Goal: Task Accomplishment & Management: Manage account settings

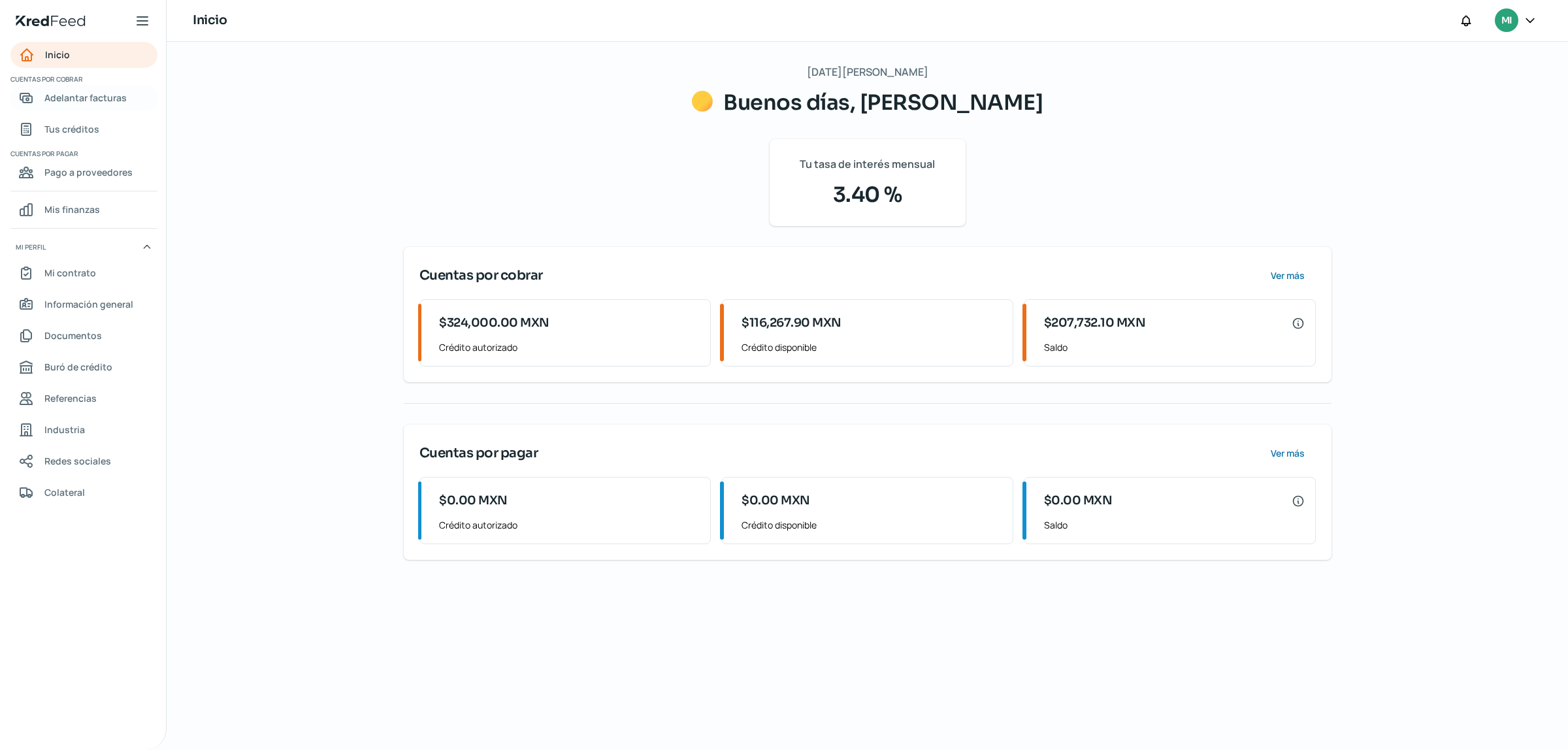
click at [96, 107] on link "Adelantar facturas" at bounding box center [84, 98] width 147 height 26
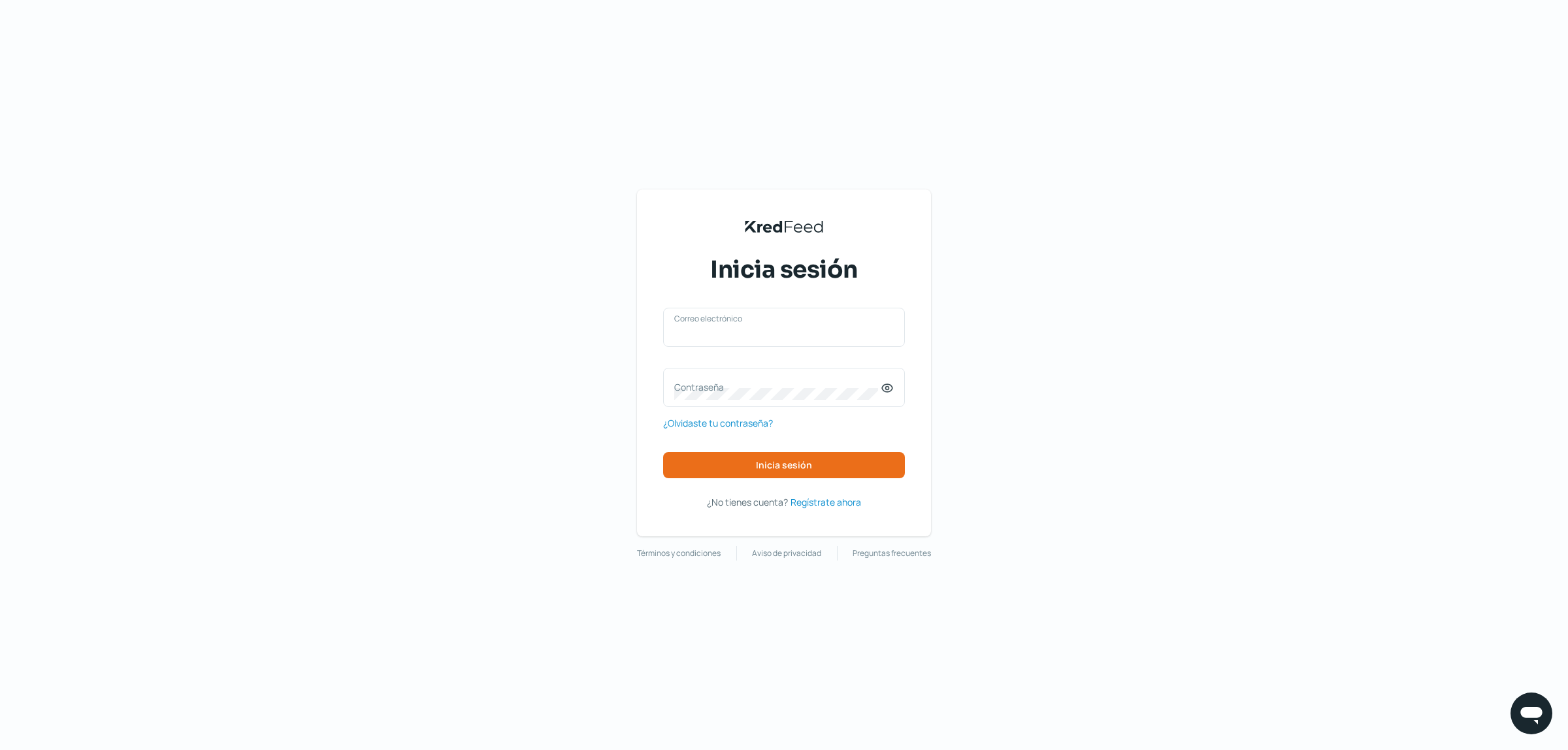
type input "[EMAIL_ADDRESS][DOMAIN_NAME]"
click at [833, 462] on button "Inicia sesión" at bounding box center [784, 465] width 242 height 26
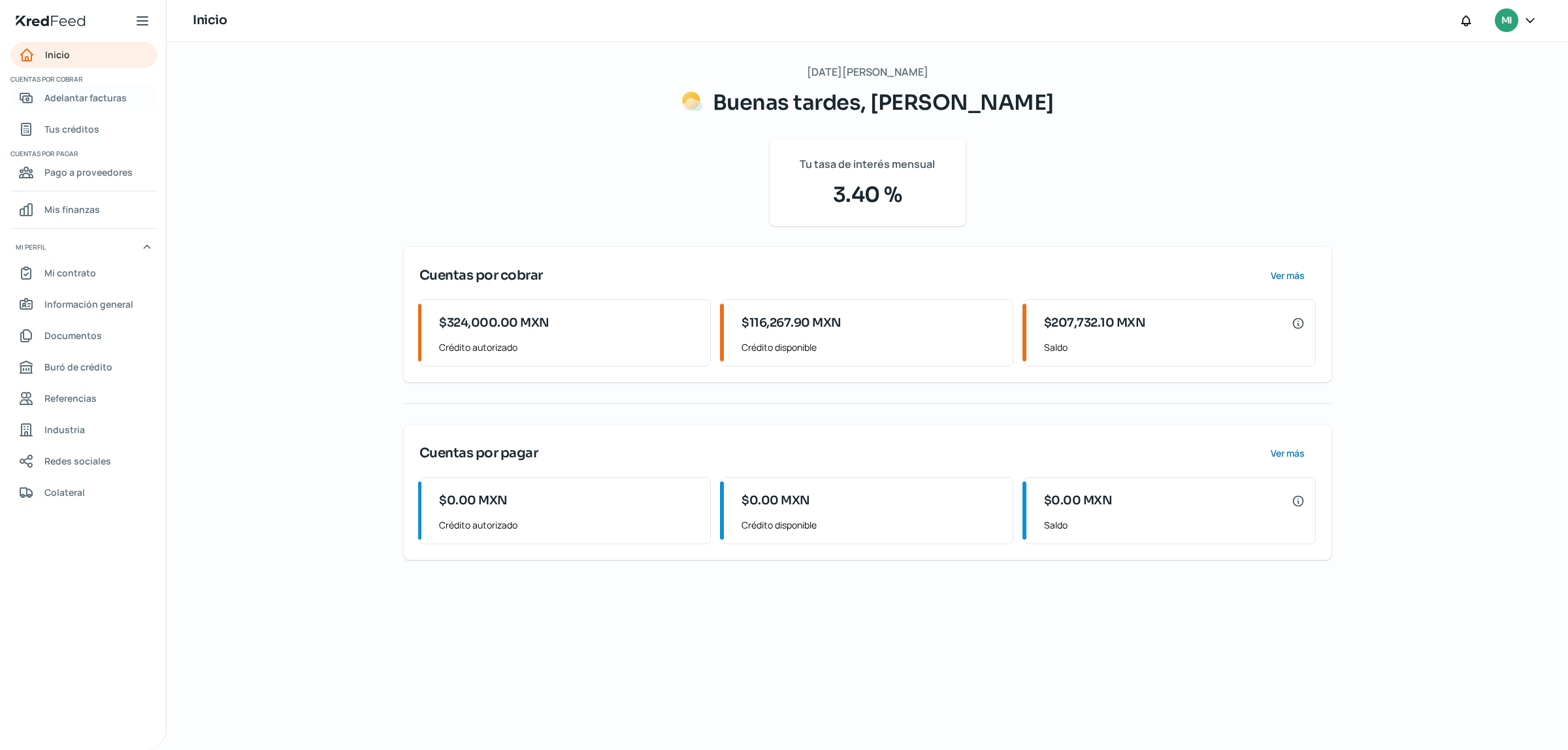
click at [84, 94] on span "Adelantar facturas" at bounding box center [86, 98] width 83 height 16
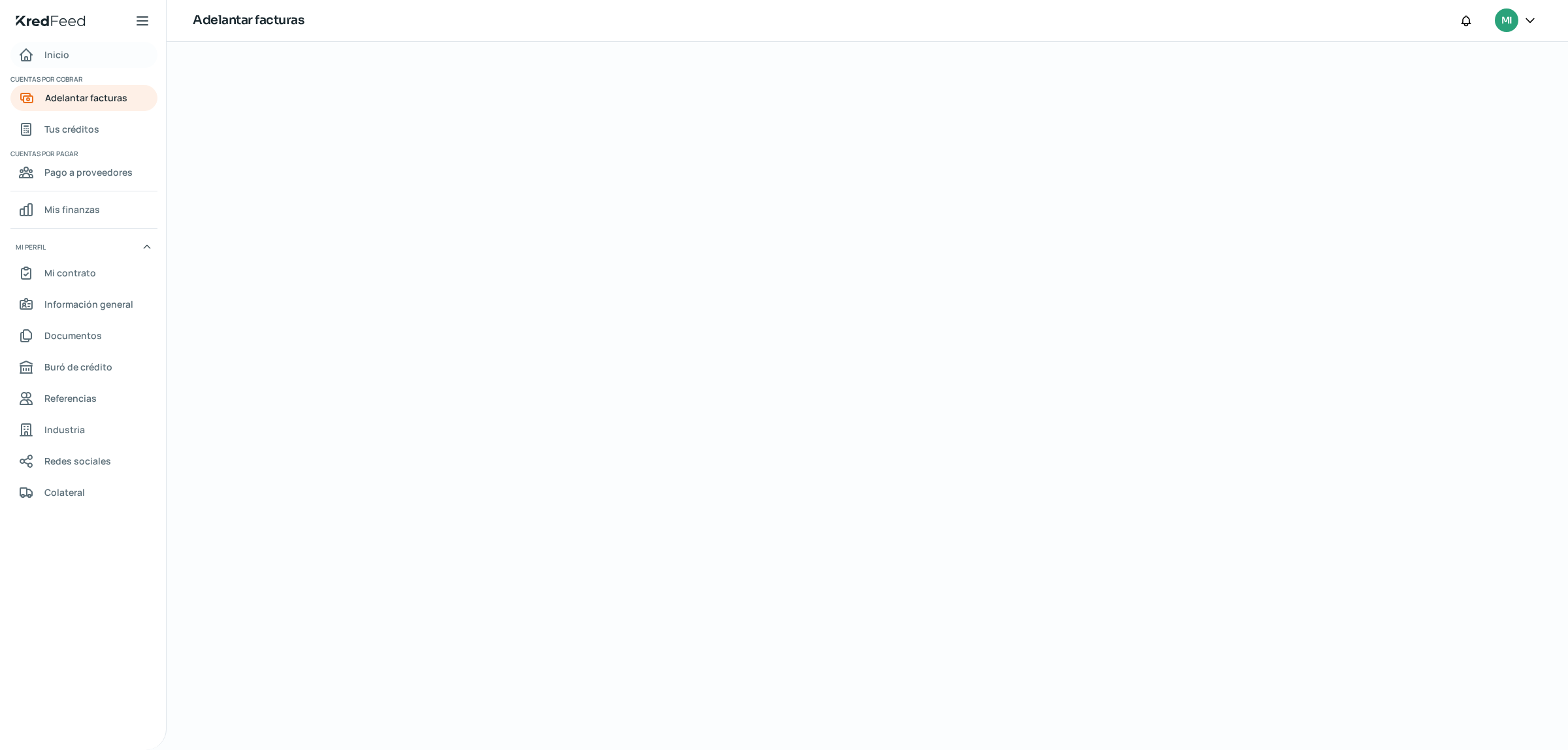
click at [67, 54] on span "Inicio" at bounding box center [57, 55] width 25 height 16
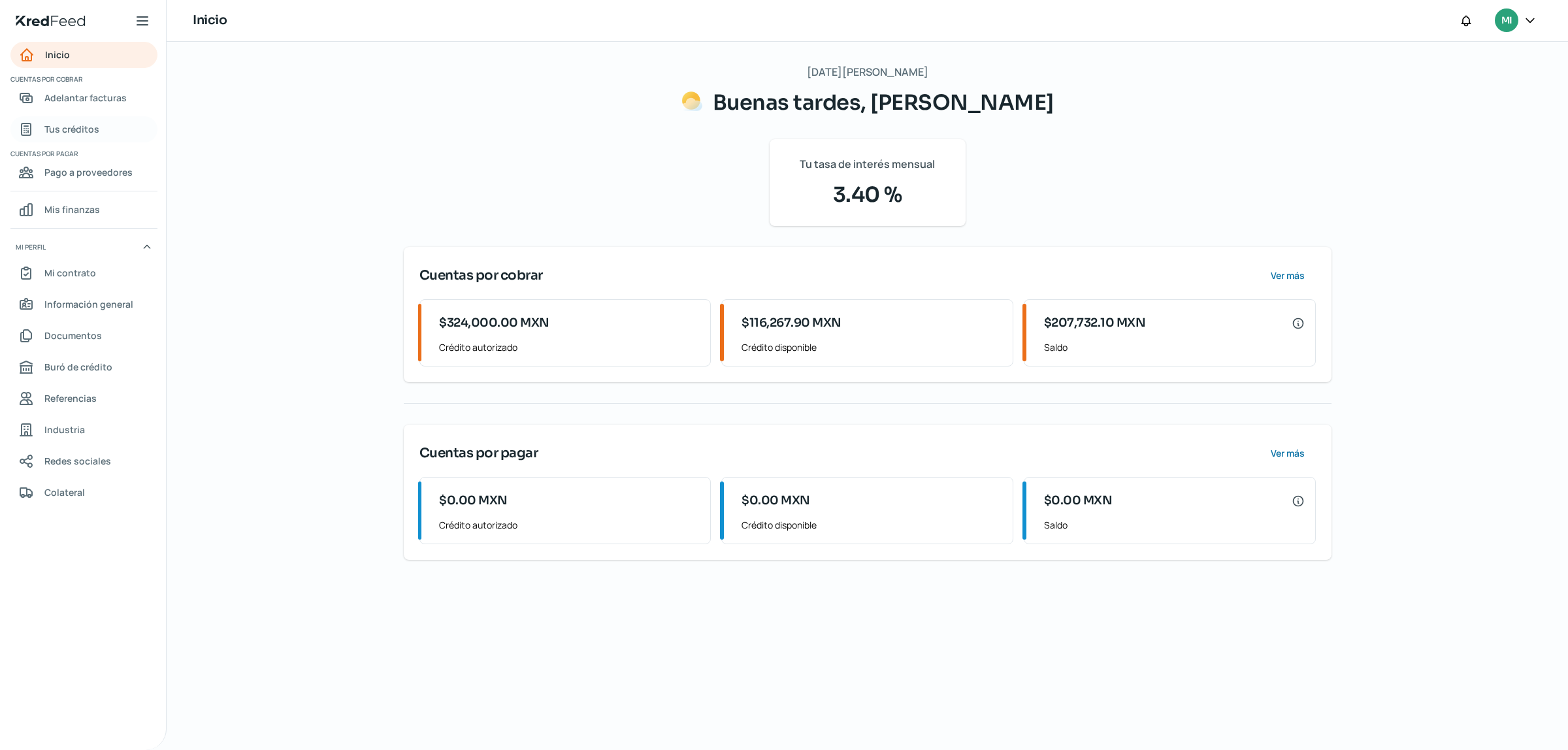
click at [76, 131] on span "Tus créditos" at bounding box center [72, 128] width 55 height 16
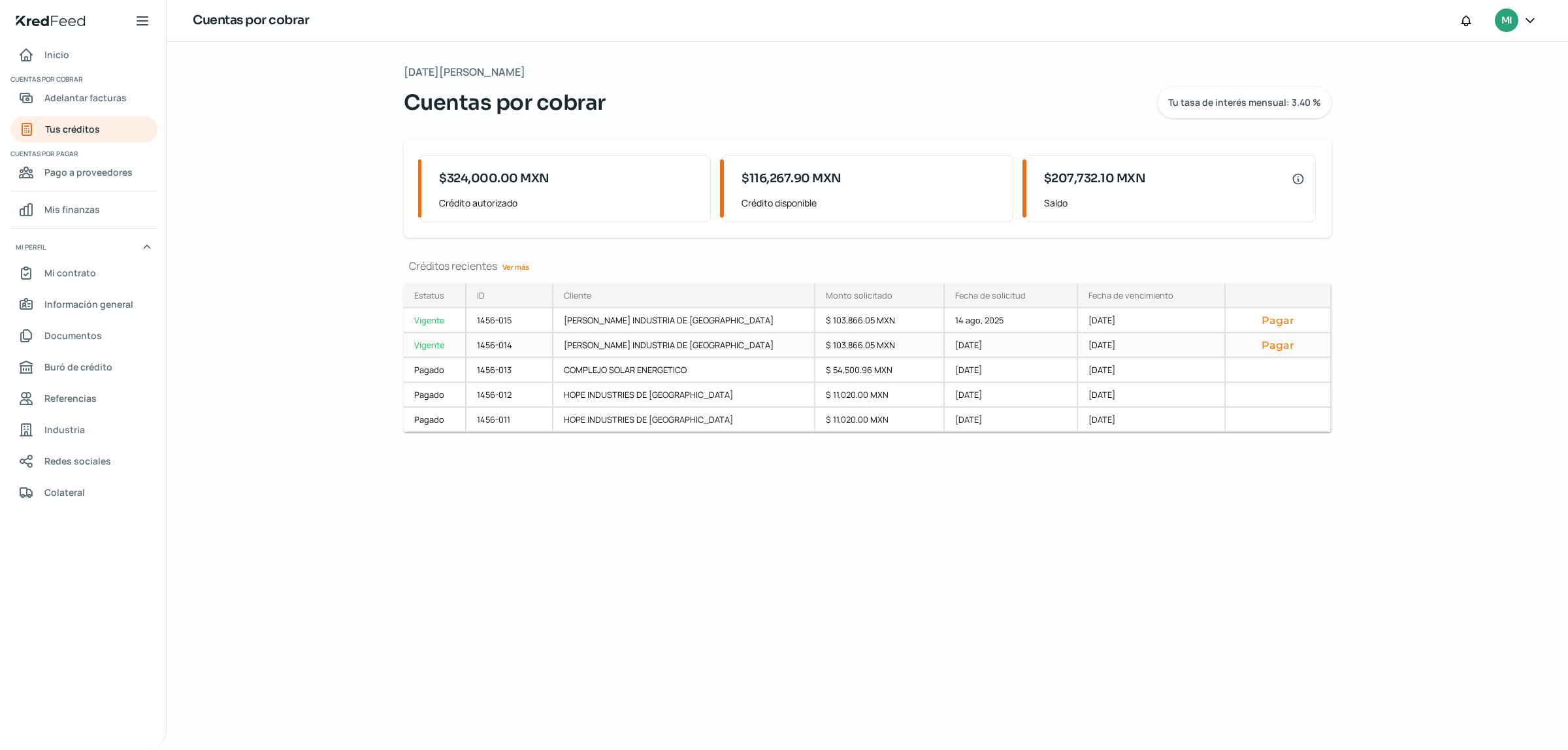
click at [1269, 347] on button "Pagar" at bounding box center [1278, 345] width 84 height 13
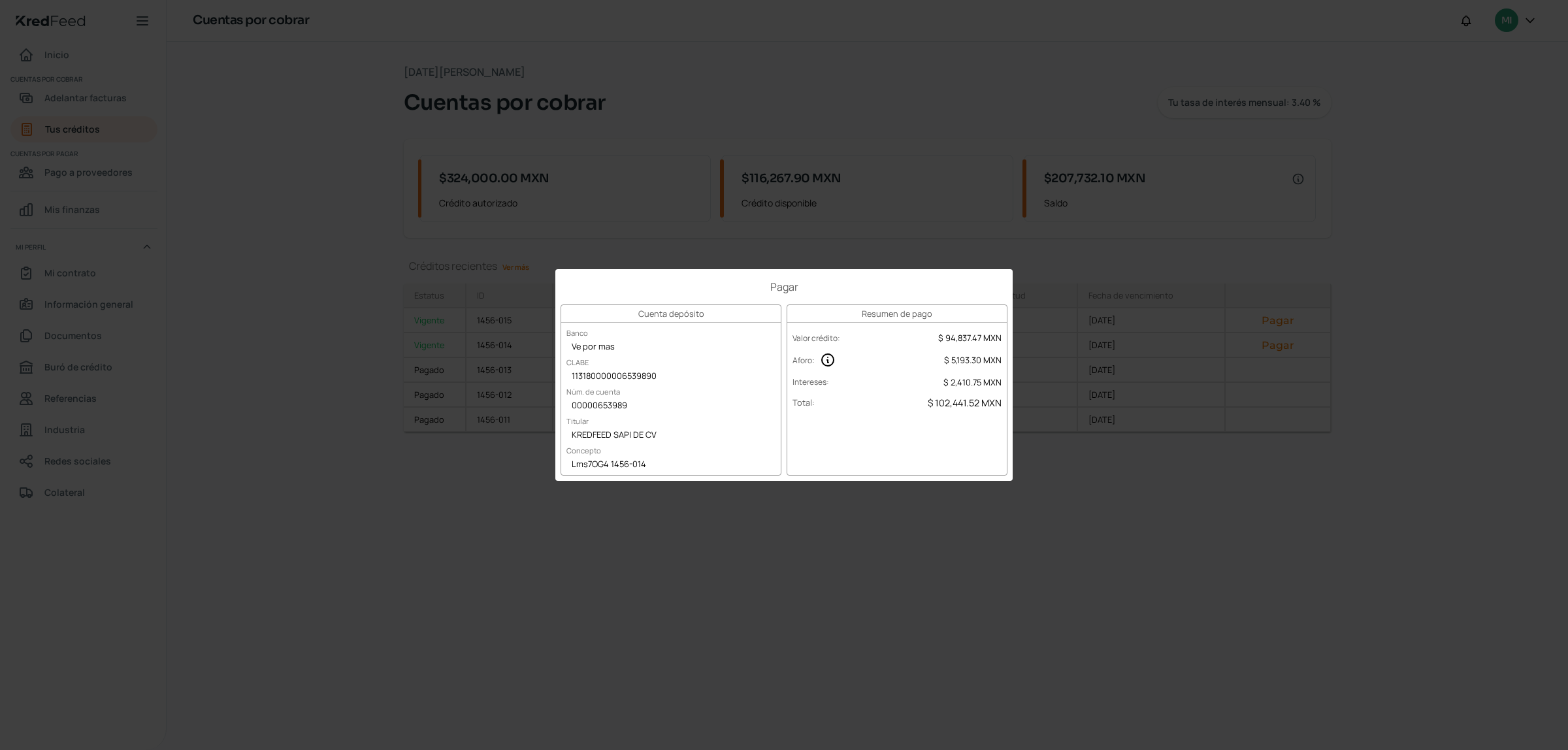
click at [1161, 473] on div "Pagar Cuenta depósito Banco Ve por mas CLABE 113180000006539890 Núm. de cuenta …" at bounding box center [784, 375] width 1568 height 750
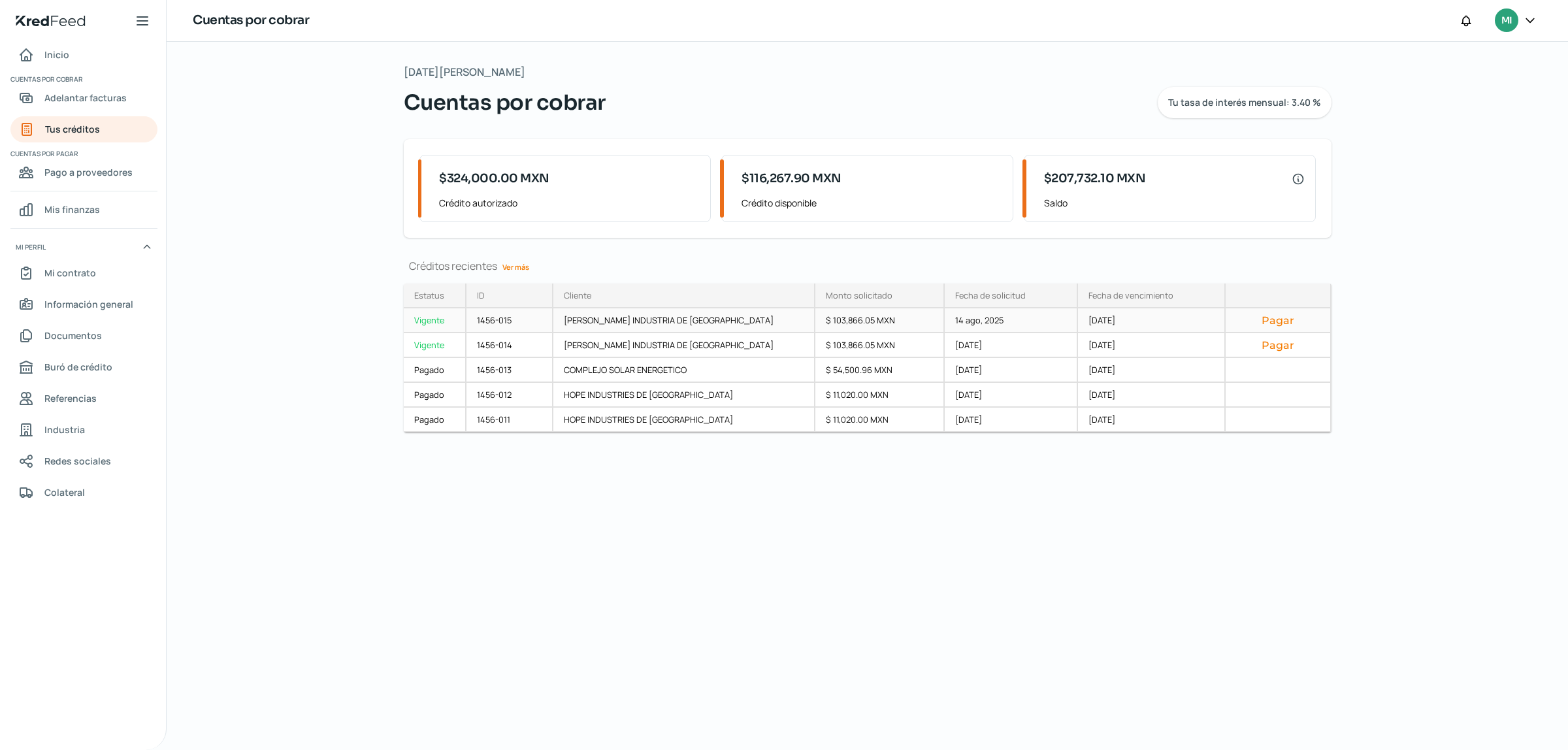
click at [1253, 326] on button "Pagar" at bounding box center [1278, 320] width 84 height 13
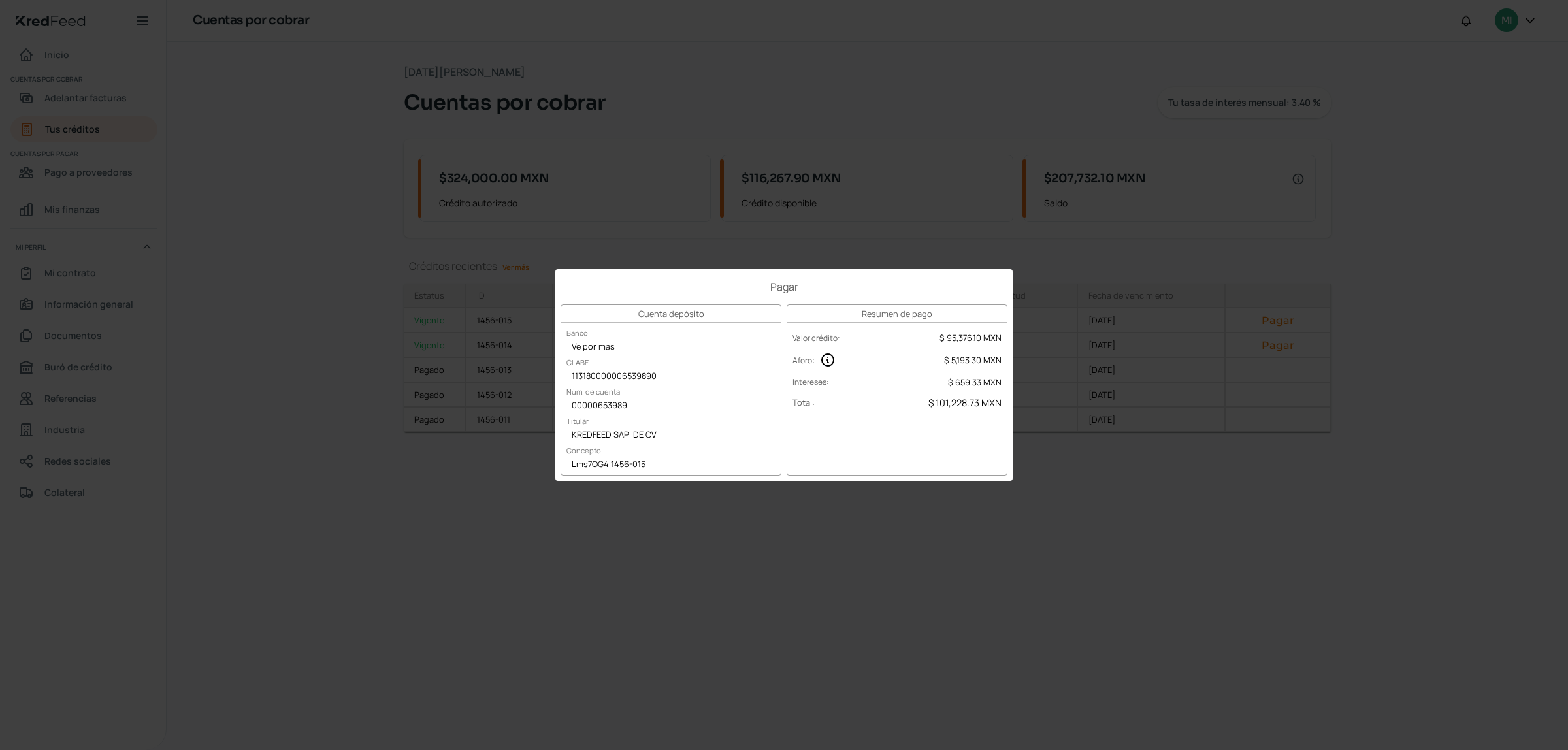
click at [863, 540] on div "Pagar Cuenta depósito Banco Ve por mas CLABE 113180000006539890 Núm. de cuenta …" at bounding box center [784, 375] width 1568 height 750
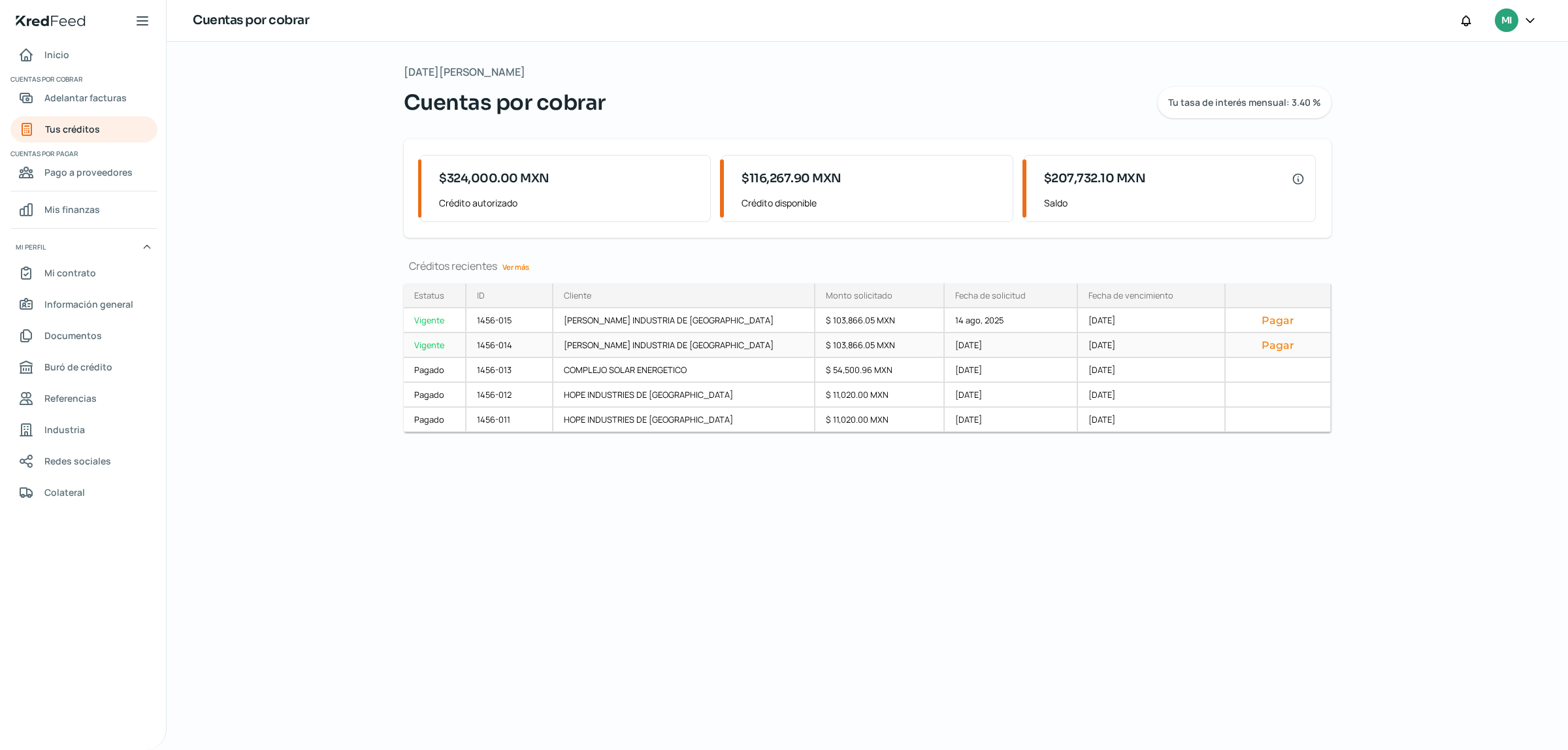
click at [1267, 342] on button "Pagar" at bounding box center [1278, 345] width 84 height 13
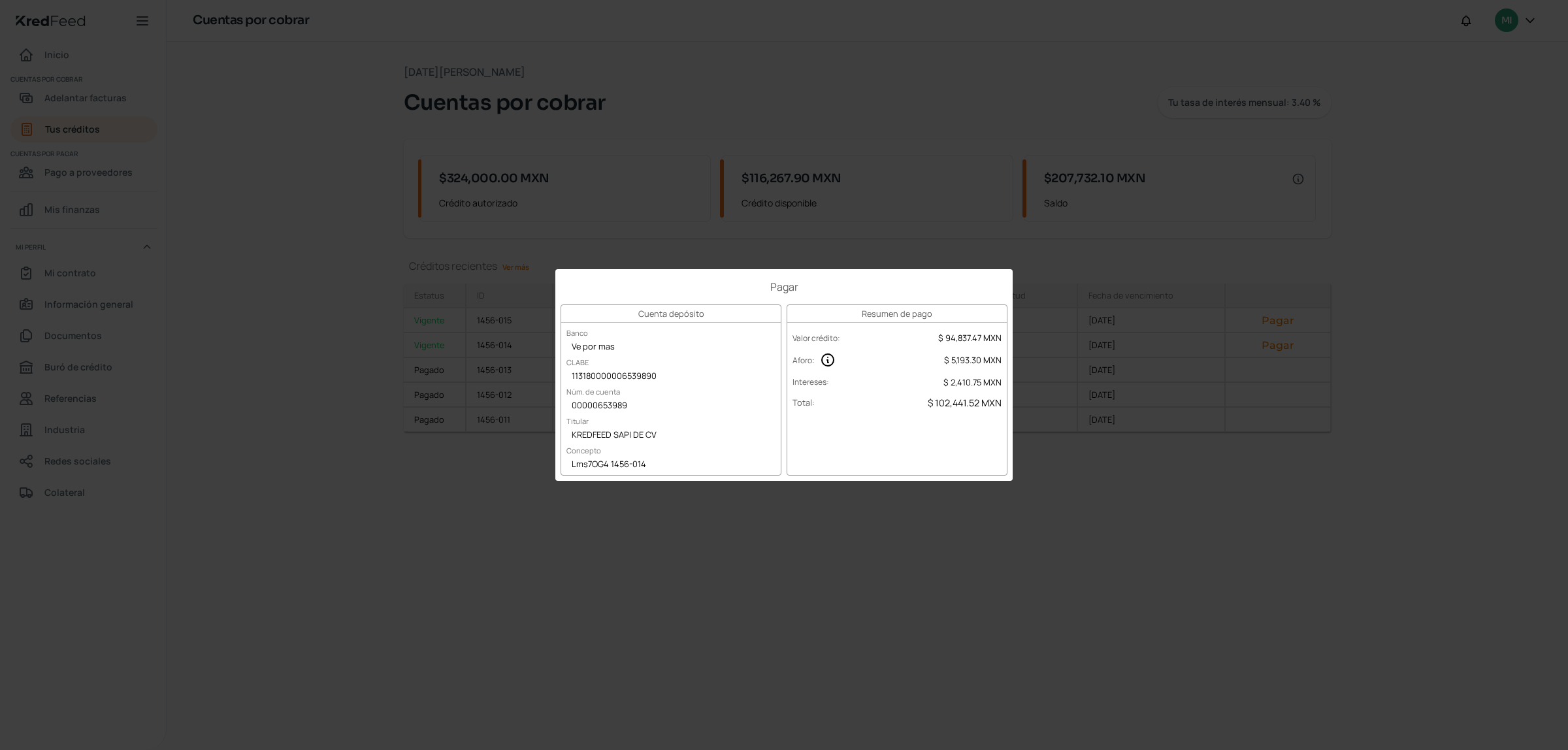
click at [1108, 508] on div "Pagar Cuenta depósito Banco Ve por mas CLABE 113180000006539890 Núm. de cuenta …" at bounding box center [784, 375] width 1568 height 750
